Goal: Navigation & Orientation: Find specific page/section

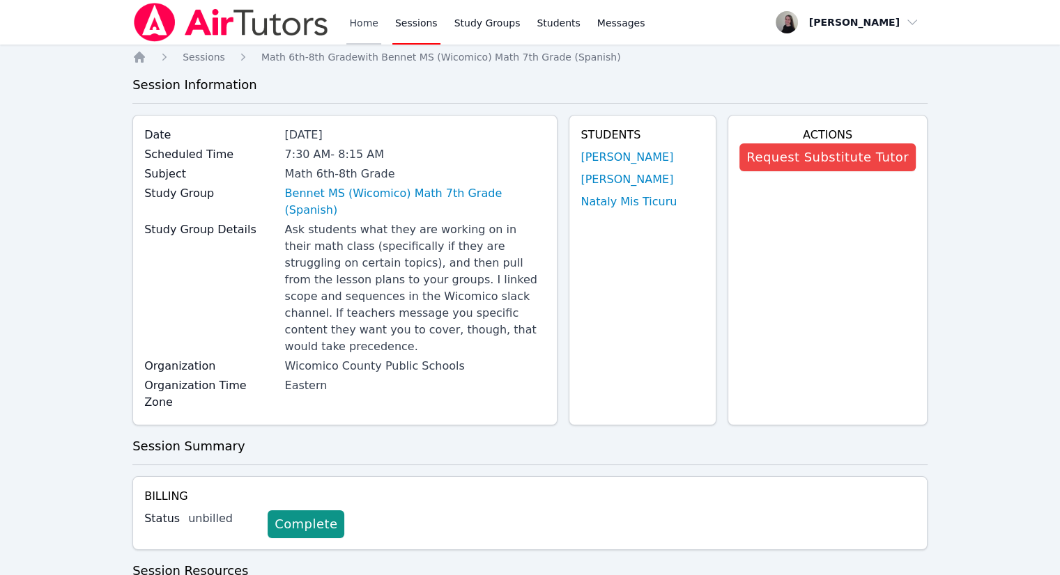
click at [351, 23] on link "Home" at bounding box center [363, 22] width 34 height 45
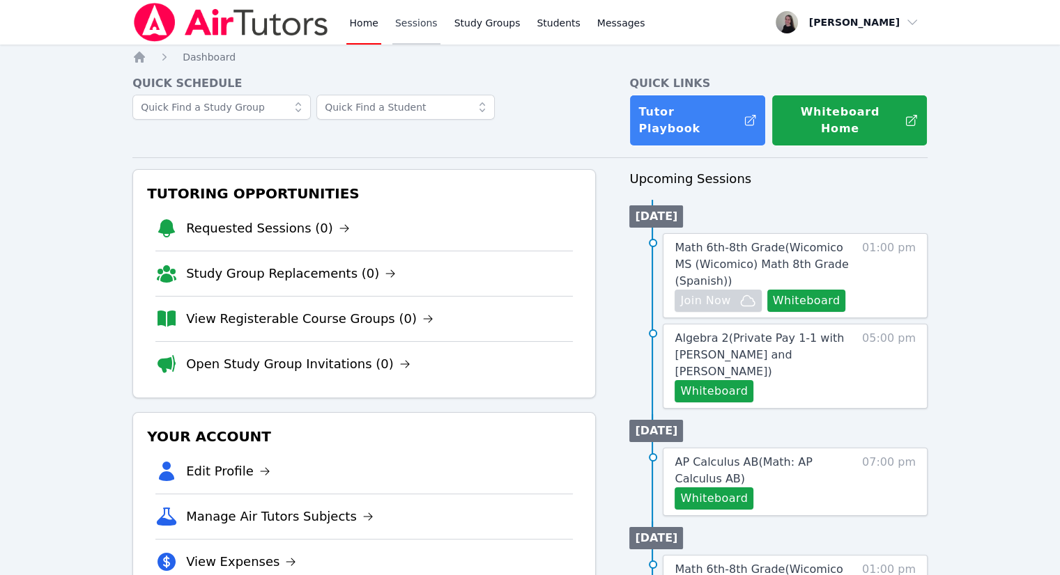
click at [407, 24] on link "Sessions" at bounding box center [416, 22] width 48 height 45
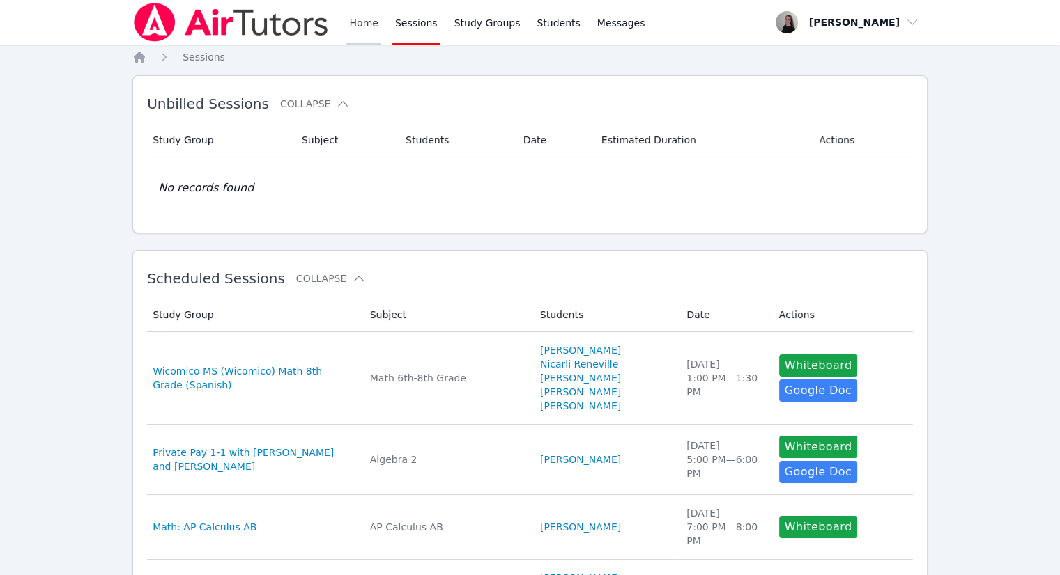
click at [369, 29] on link "Home" at bounding box center [363, 22] width 34 height 45
